Goal: Obtain resource: Download file/media

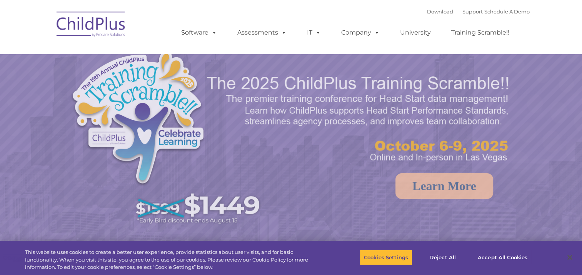
select select "MEDIUM"
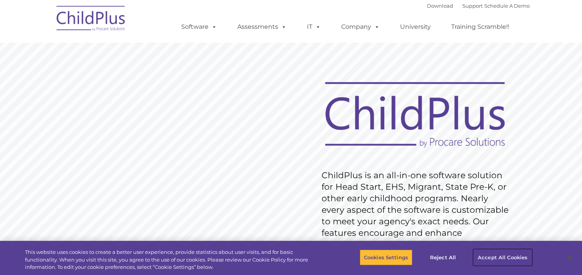
click at [495, 259] on button "Accept All Cookies" at bounding box center [502, 258] width 58 height 16
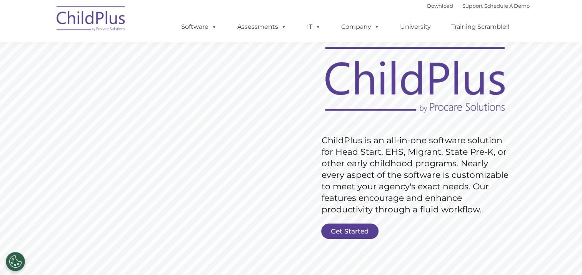
scroll to position [39, 0]
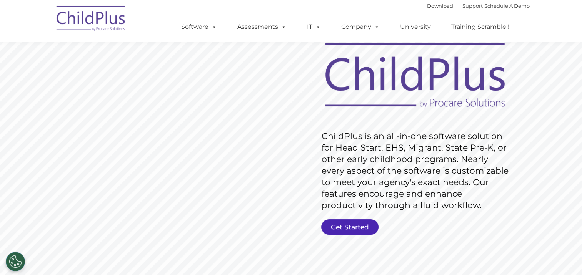
click at [351, 225] on link "Get Started" at bounding box center [349, 227] width 57 height 15
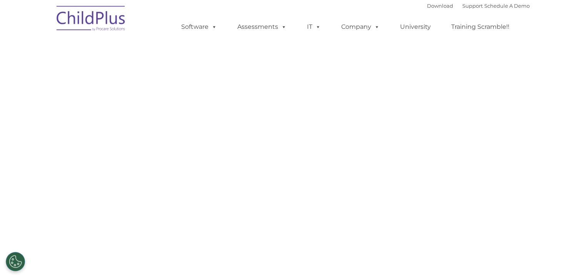
select select "MEDIUM"
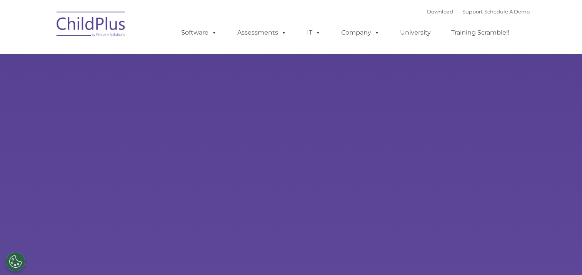
select select "MEDIUM"
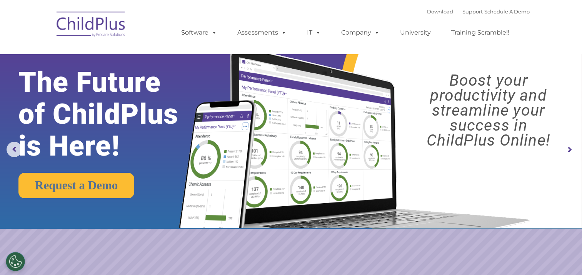
click at [432, 13] on link "Download" at bounding box center [440, 11] width 26 height 6
